Goal: Book appointment/travel/reservation

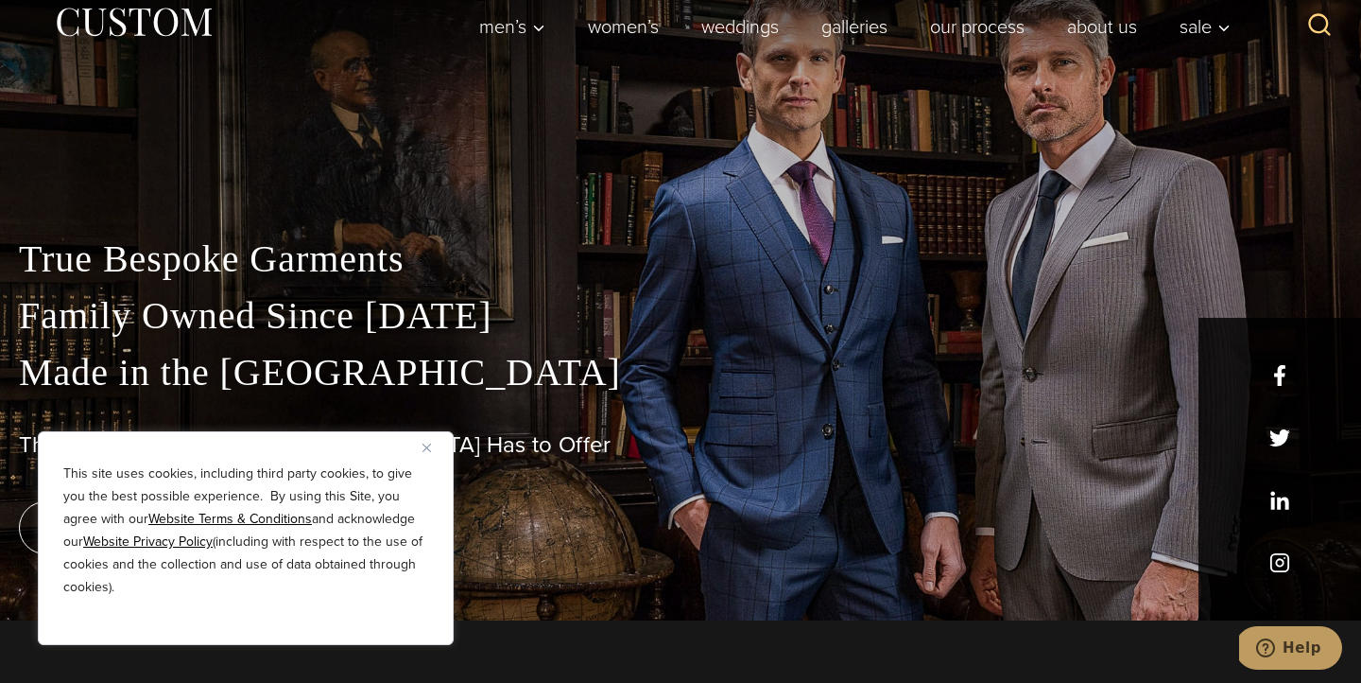
scroll to position [64, 0]
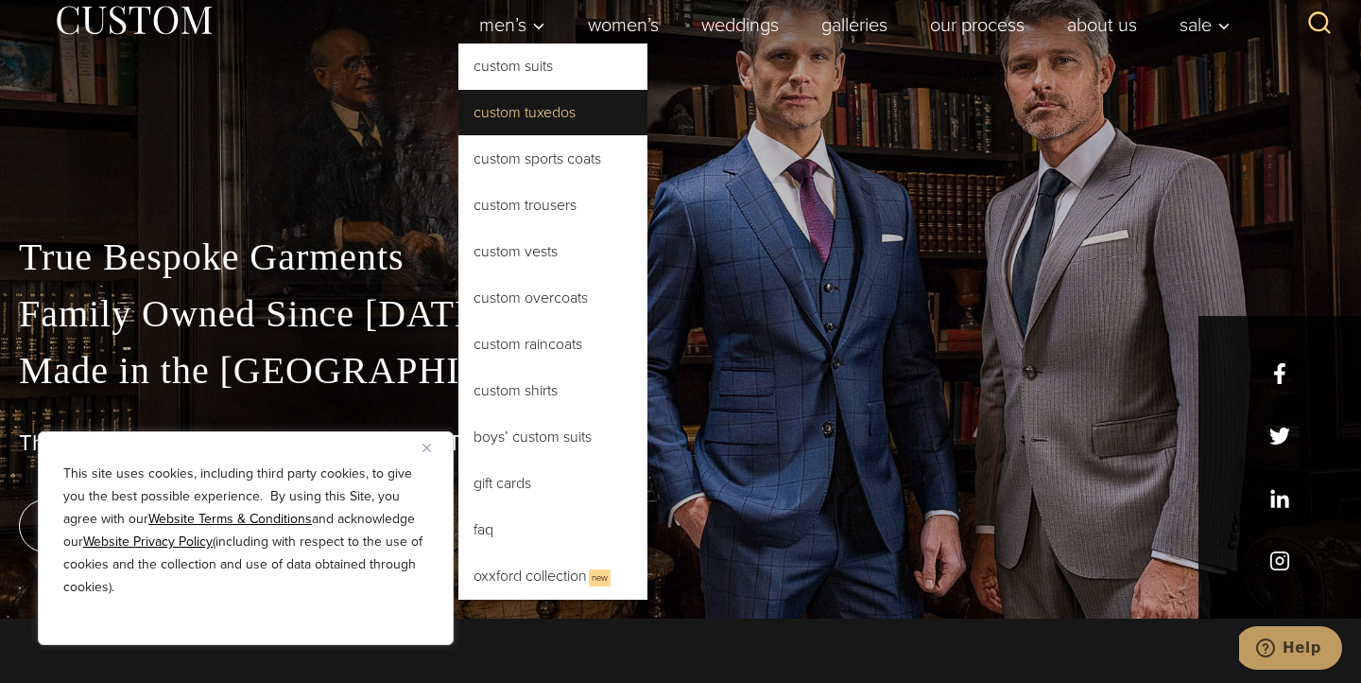
click at [523, 115] on link "Custom Tuxedos" at bounding box center [553, 112] width 189 height 45
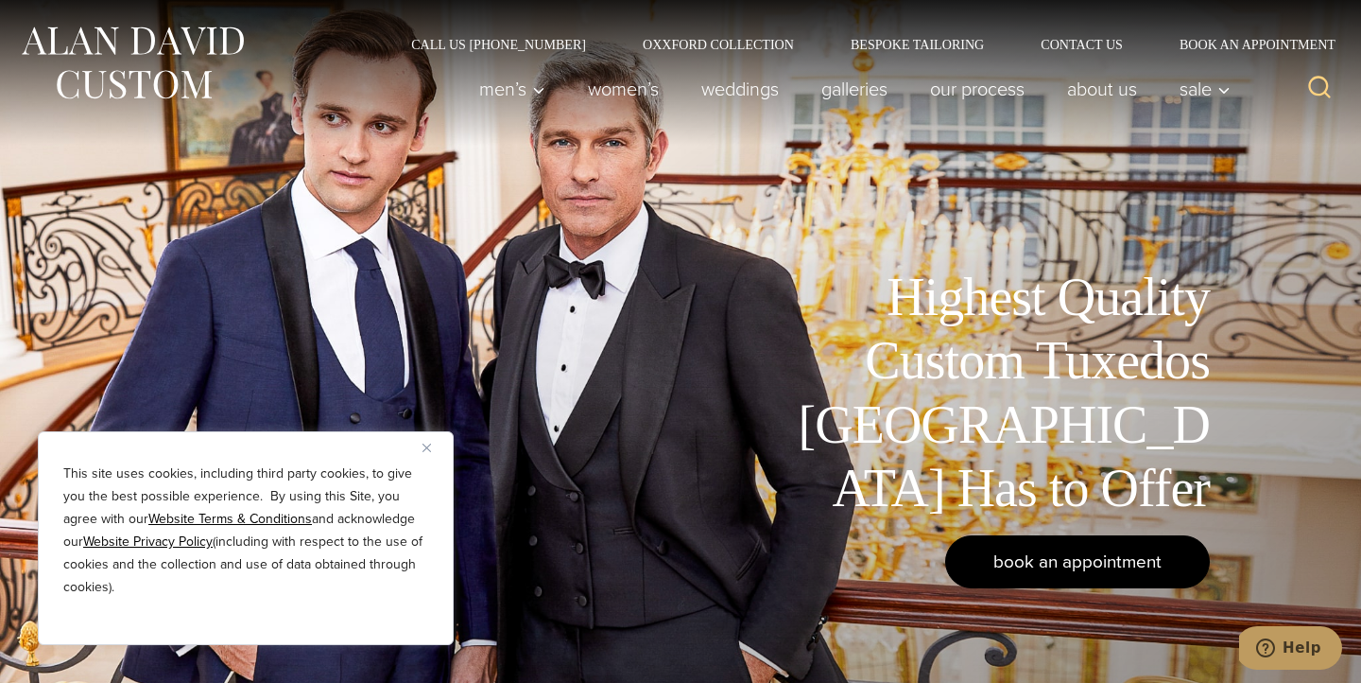
click at [1094, 570] on span "book an appointment" at bounding box center [1078, 560] width 168 height 27
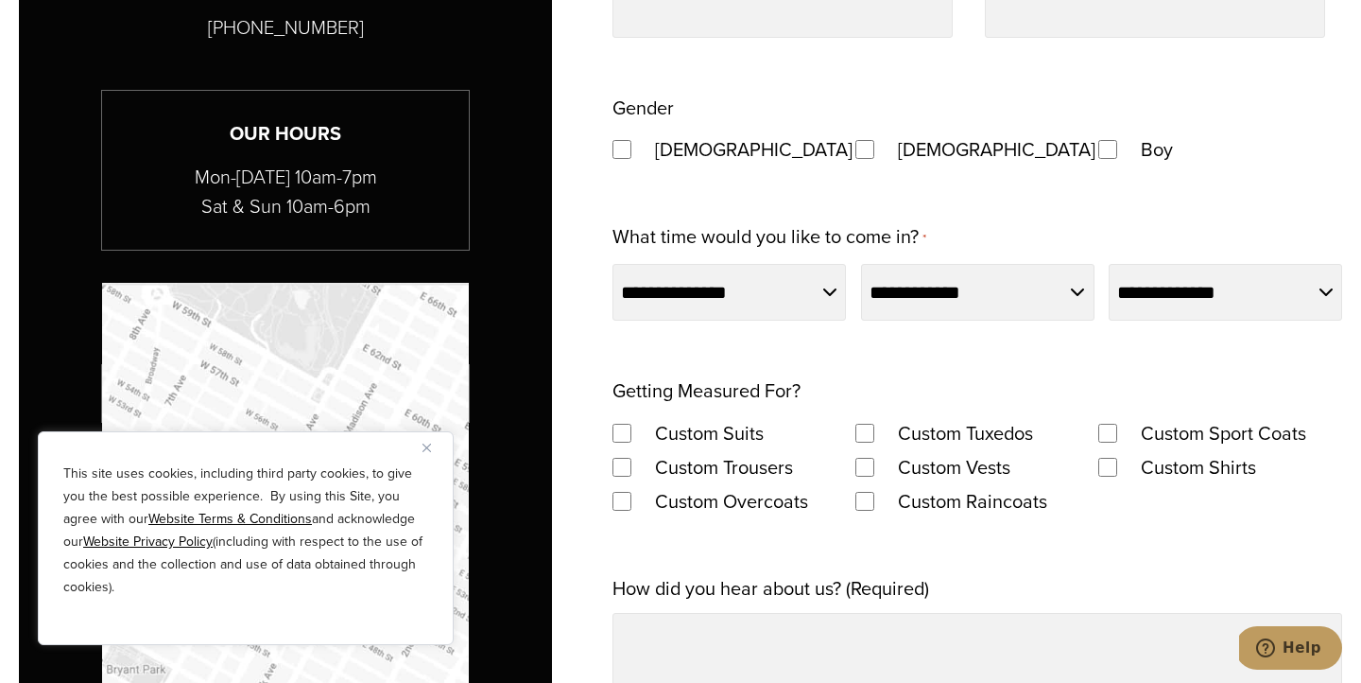
scroll to position [1195, 0]
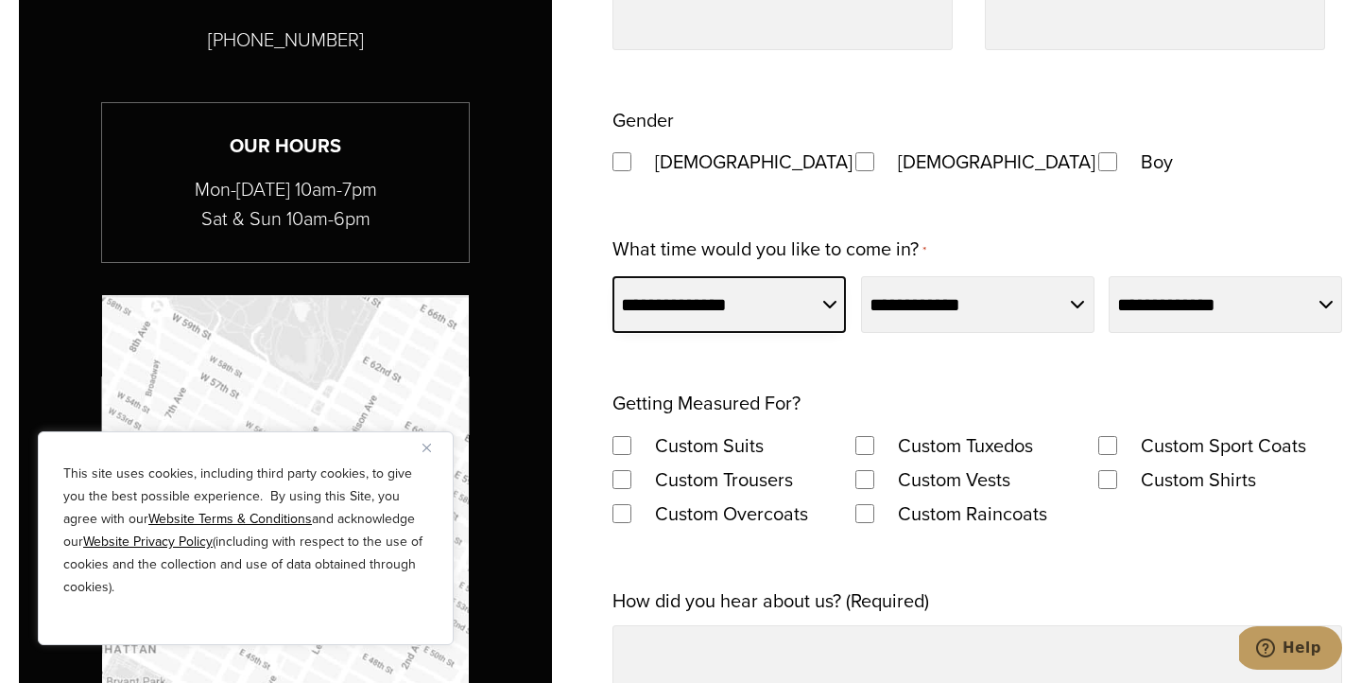
click at [828, 303] on select "**********" at bounding box center [730, 304] width 234 height 57
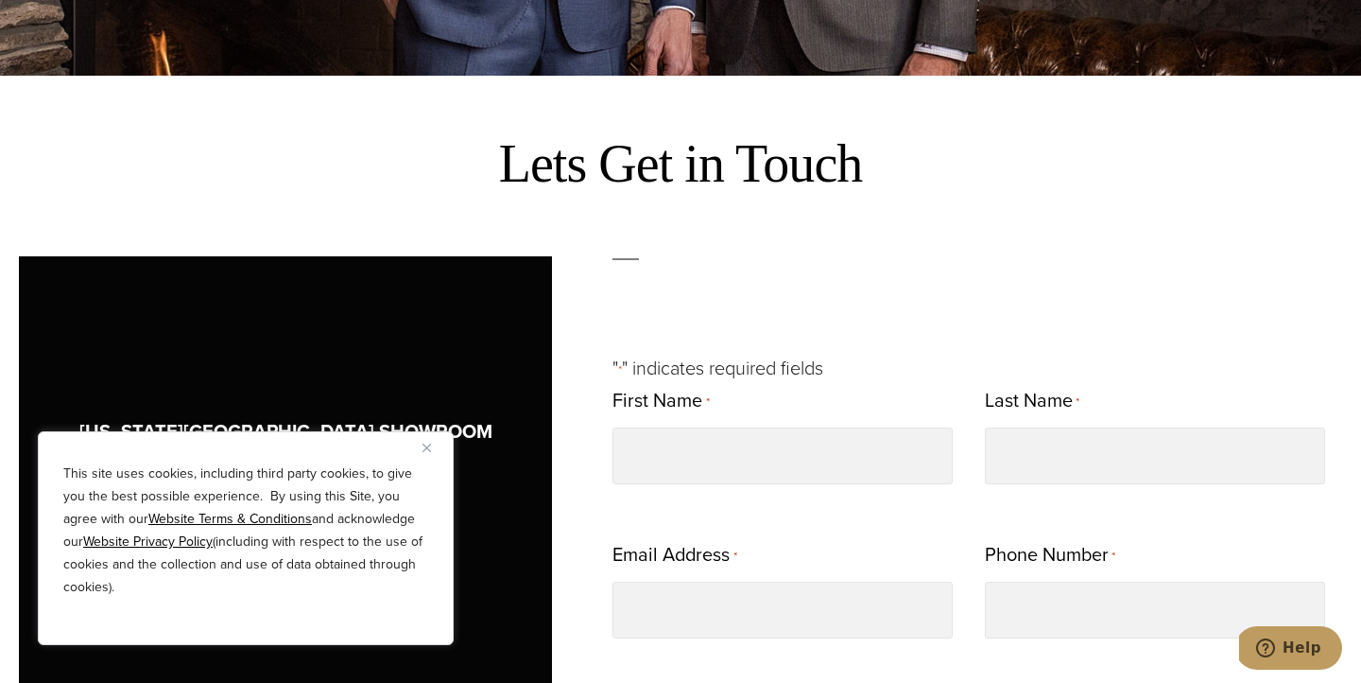
scroll to position [477, 0]
